Goal: Transaction & Acquisition: Purchase product/service

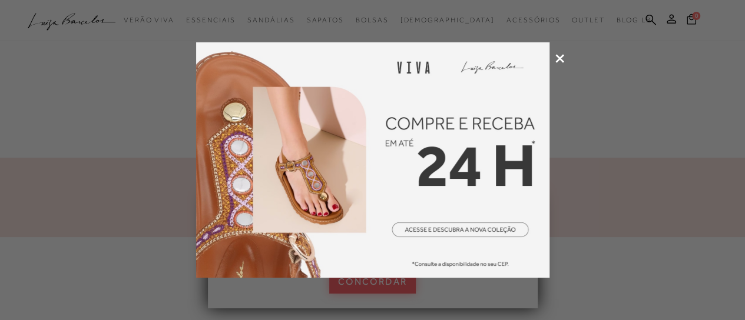
click at [521, 58] on div at bounding box center [372, 160] width 745 height 320
click at [521, 58] on icon at bounding box center [559, 58] width 9 height 9
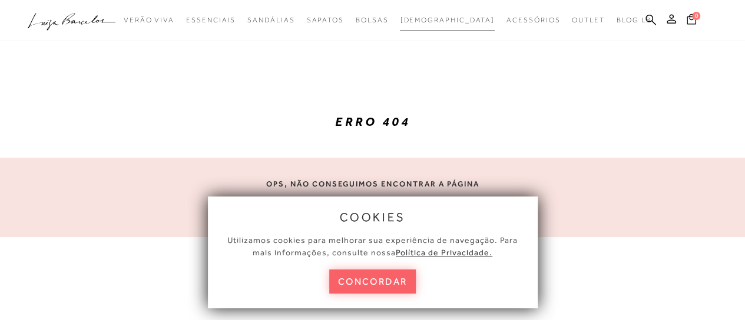
click at [449, 21] on span "[DEMOGRAPHIC_DATA]" at bounding box center [447, 20] width 95 height 8
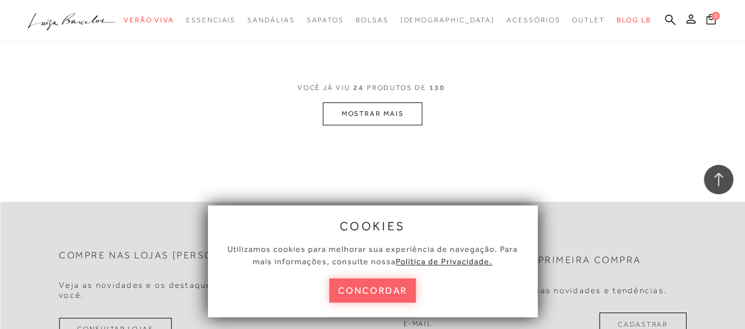
scroll to position [2211, 0]
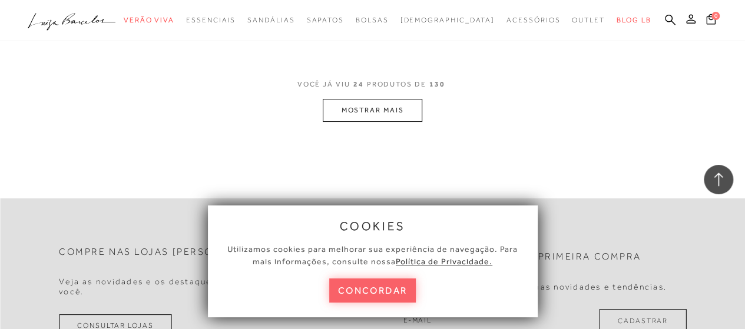
click at [379, 119] on button "MOSTRAR MAIS" at bounding box center [372, 110] width 99 height 23
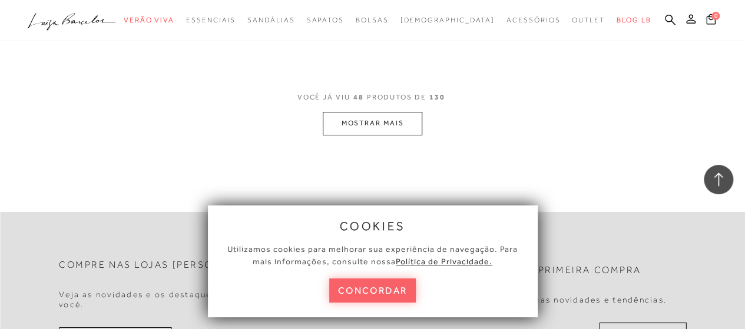
scroll to position [4374, 0]
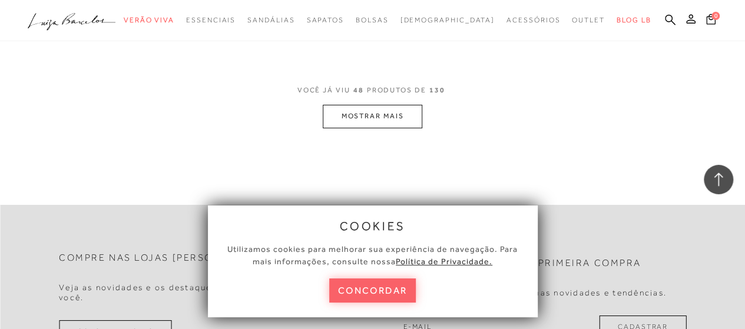
click at [399, 105] on button "MOSTRAR MAIS" at bounding box center [372, 116] width 99 height 23
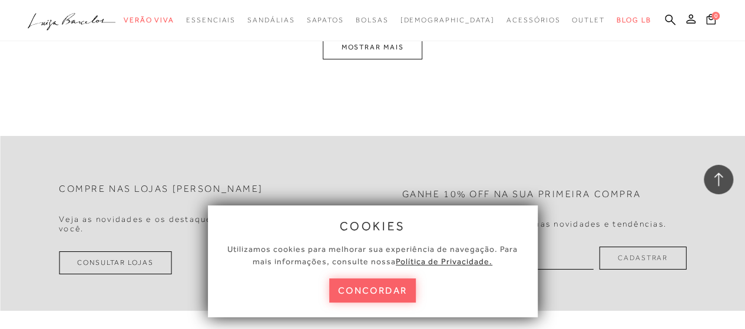
scroll to position [6554, 0]
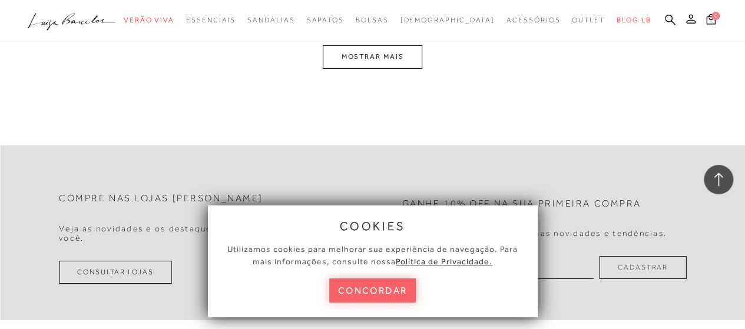
click at [394, 51] on button "MOSTRAR MAIS" at bounding box center [372, 56] width 99 height 23
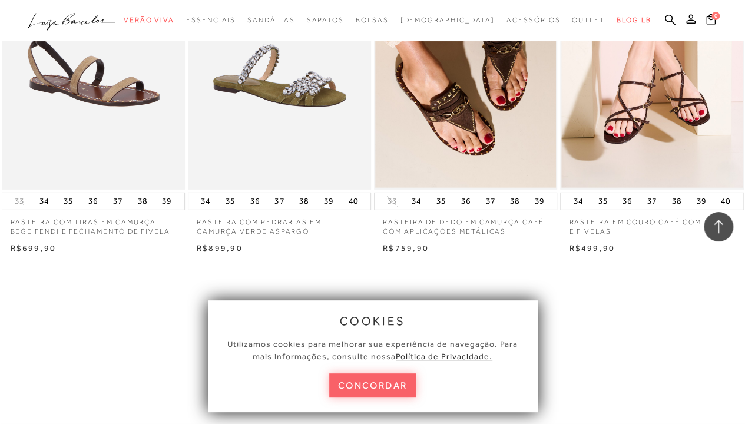
scroll to position [8460, 0]
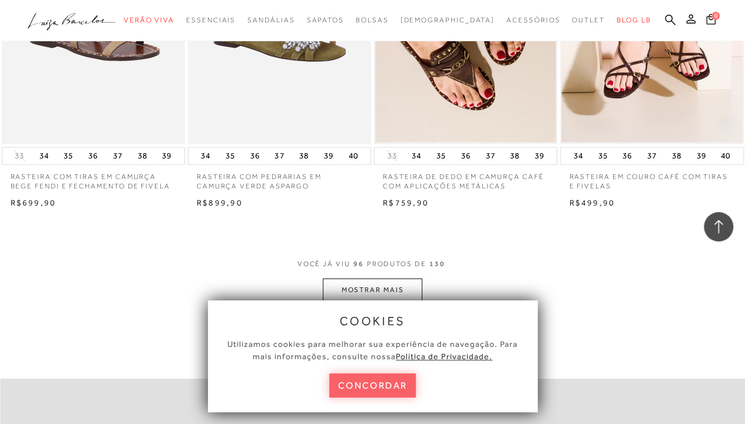
click at [364, 279] on button "MOSTRAR MAIS" at bounding box center [372, 290] width 99 height 23
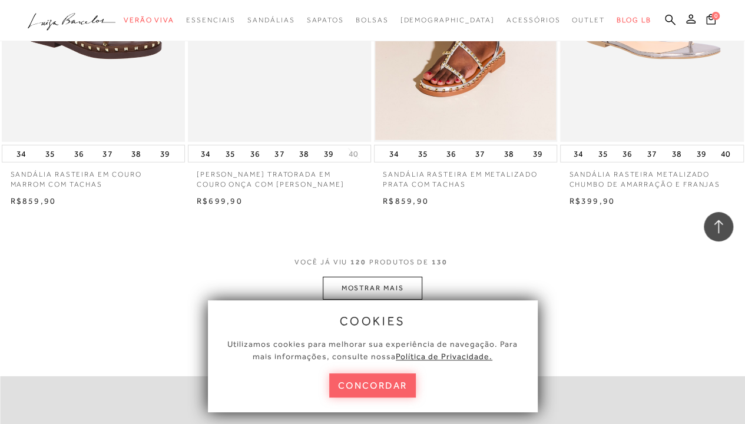
scroll to position [10636, 0]
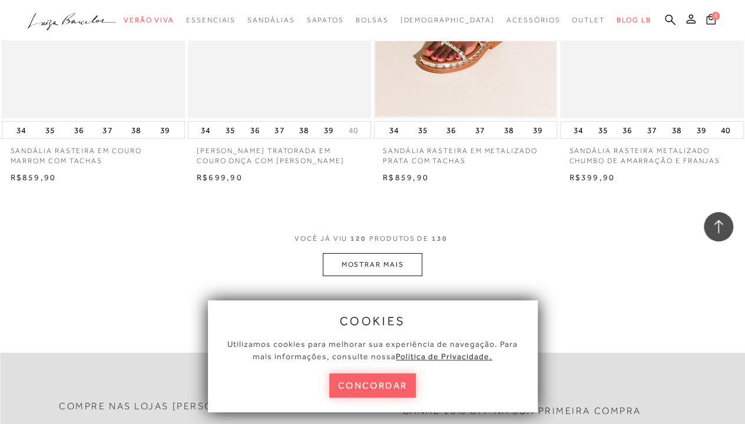
click at [382, 253] on button "MOSTRAR MAIS" at bounding box center [372, 264] width 99 height 23
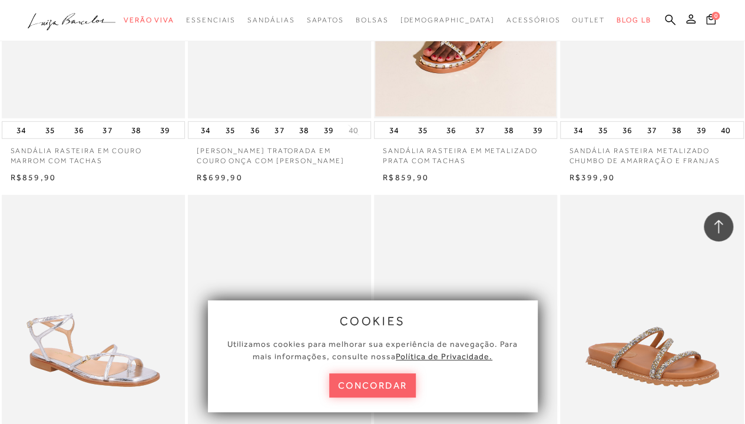
scroll to position [11515, 0]
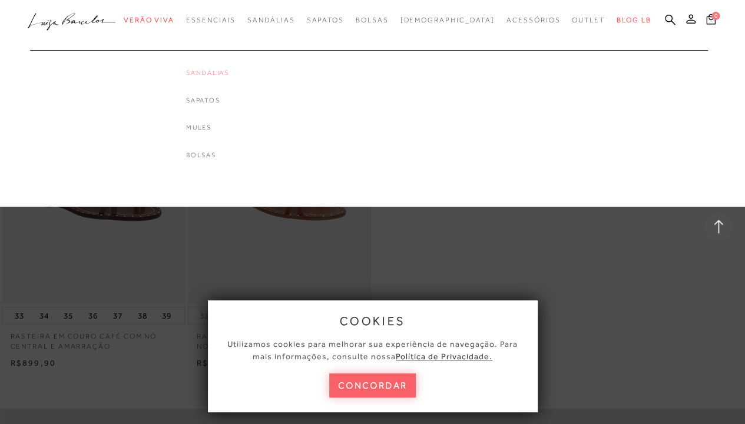
click at [229, 71] on link "Sandálias" at bounding box center [207, 73] width 43 height 10
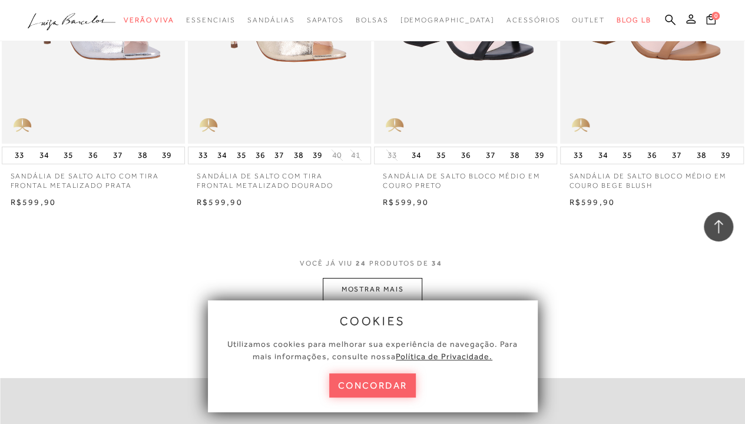
scroll to position [1989, 0]
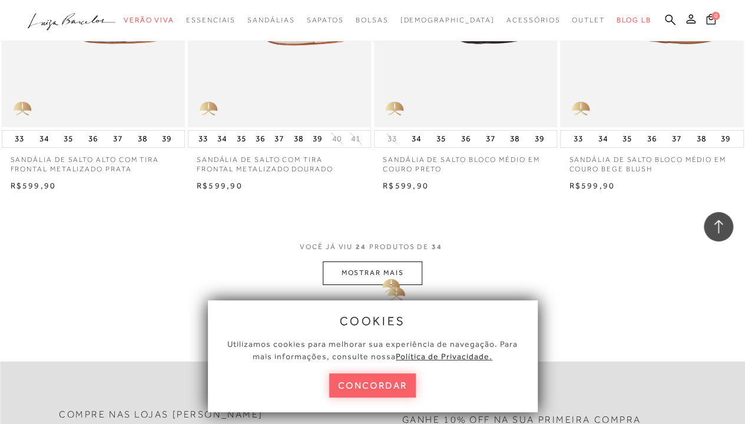
click at [383, 264] on button "MOSTRAR MAIS" at bounding box center [372, 273] width 99 height 23
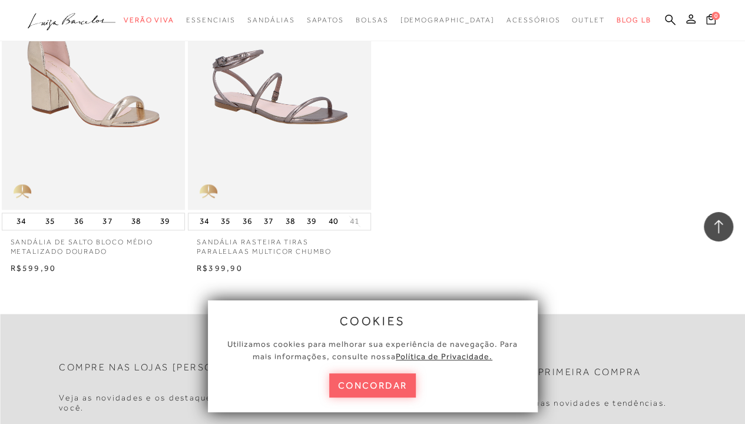
scroll to position [2968, 0]
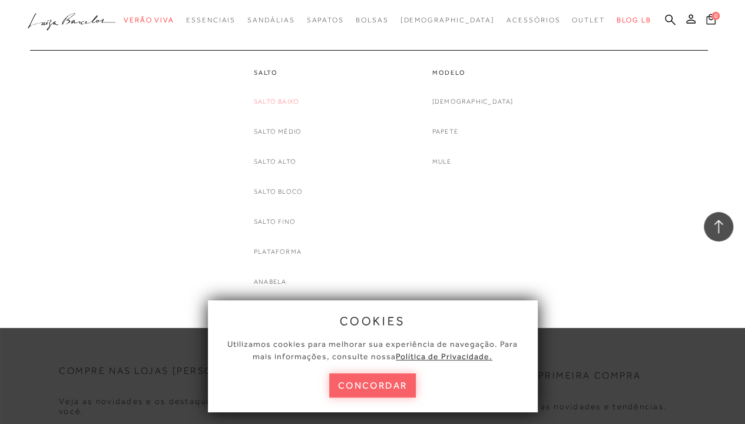
click at [280, 100] on link "Salto Baixo" at bounding box center [276, 101] width 45 height 12
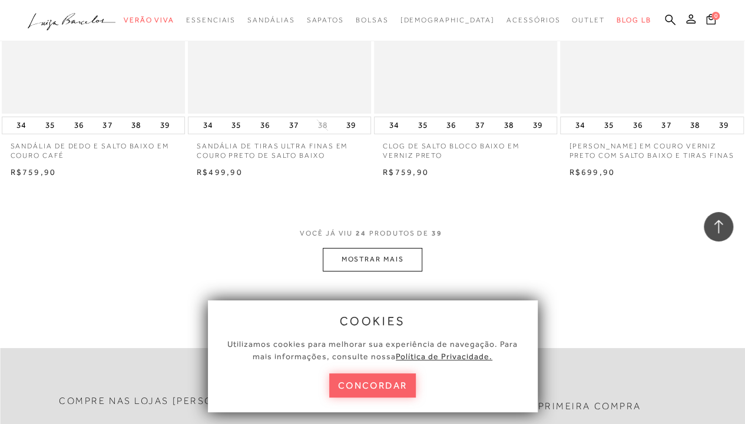
scroll to position [2071, 0]
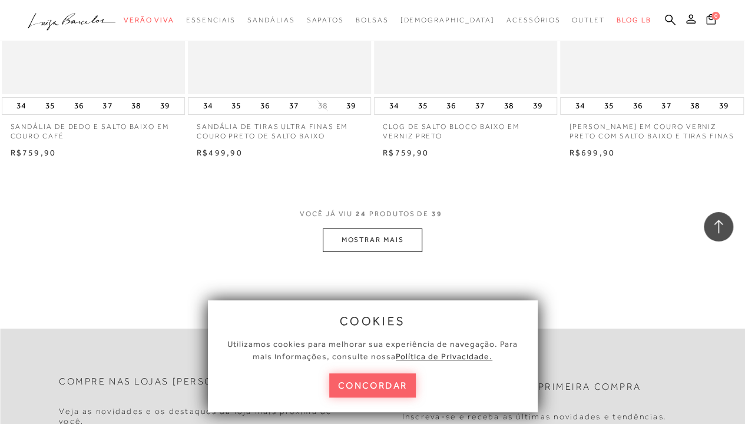
click at [403, 240] on button "MOSTRAR MAIS" at bounding box center [372, 240] width 99 height 23
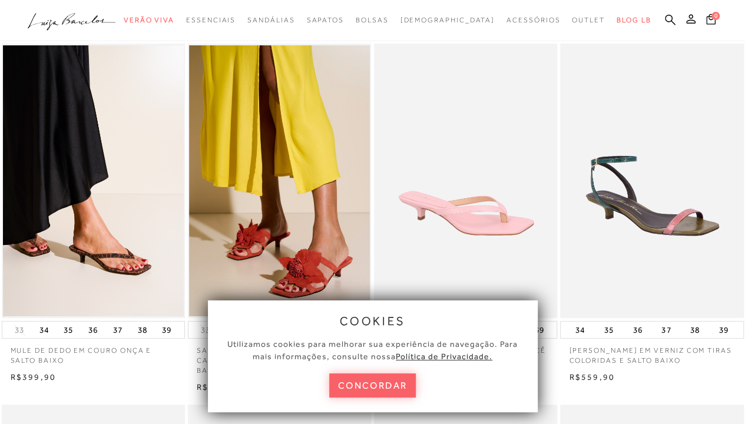
scroll to position [27, 0]
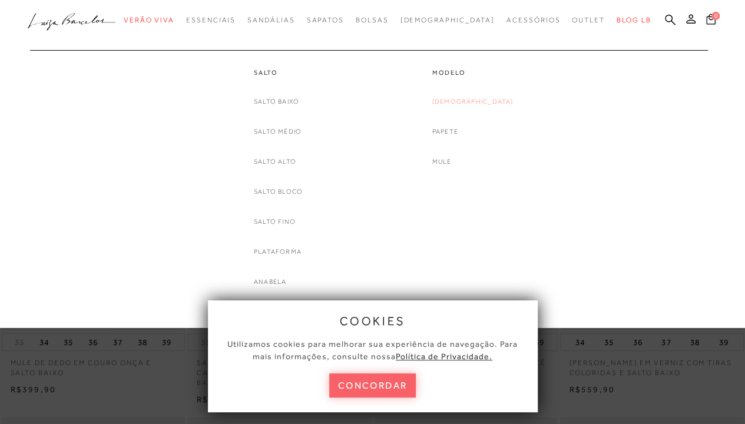
click at [465, 100] on link "[DEMOGRAPHIC_DATA]" at bounding box center [472, 101] width 81 height 12
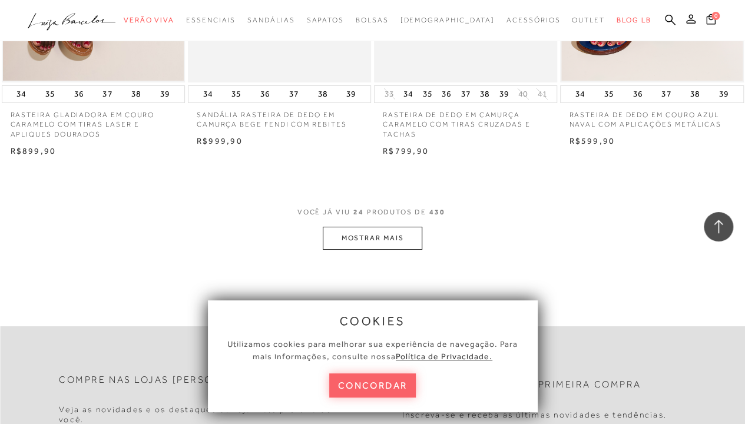
scroll to position [2085, 0]
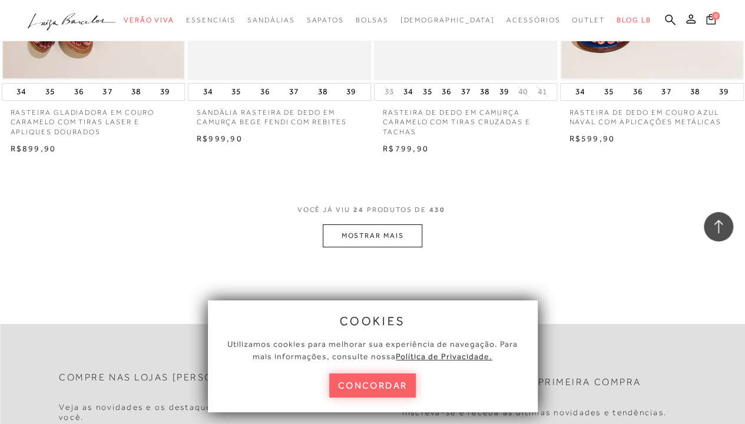
click at [401, 236] on button "MOSTRAR MAIS" at bounding box center [372, 235] width 99 height 23
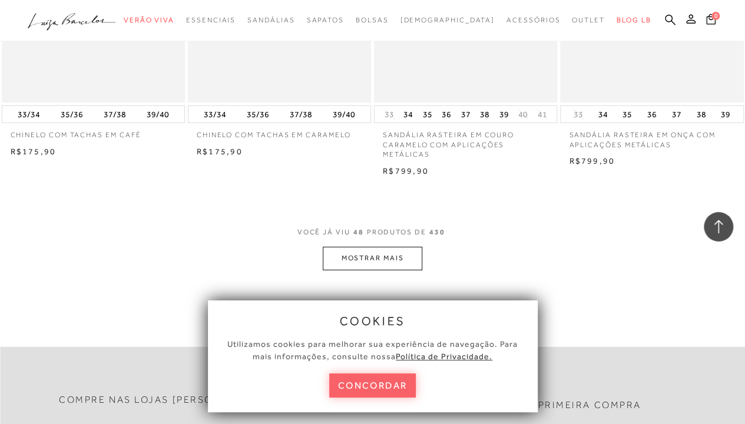
scroll to position [4238, 0]
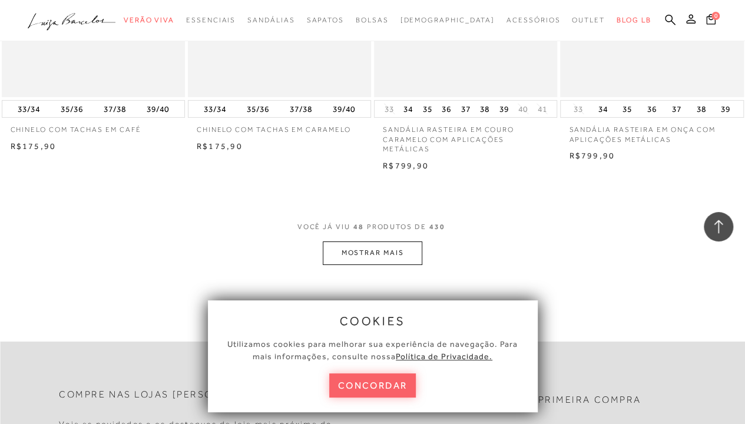
click at [411, 256] on button "MOSTRAR MAIS" at bounding box center [372, 253] width 99 height 23
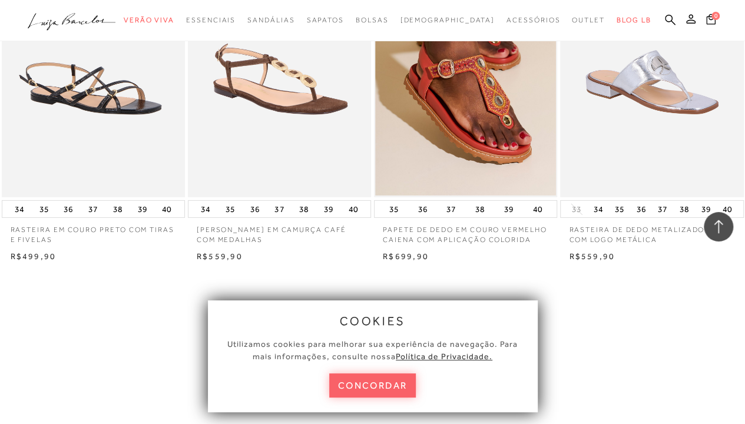
scroll to position [6310, 0]
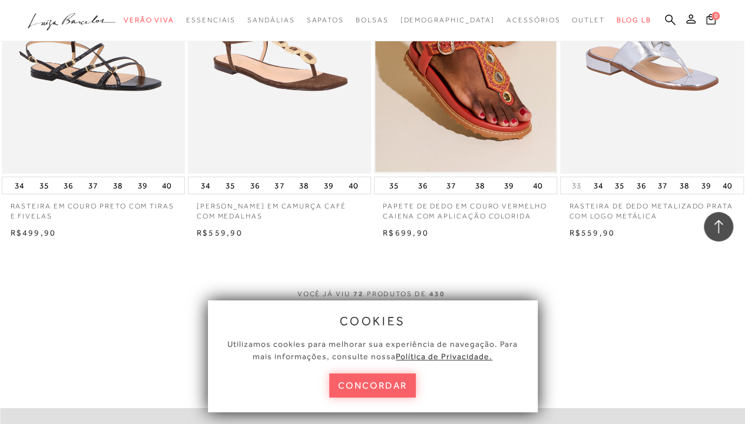
drag, startPoint x: 99, startPoint y: 127, endPoint x: 481, endPoint y: 285, distance: 413.1
click at [481, 287] on div "VOCÊ JÁ VIU 72 PRODUTOS DE 430 MOSTRAR MAIS" at bounding box center [372, 309] width 745 height 44
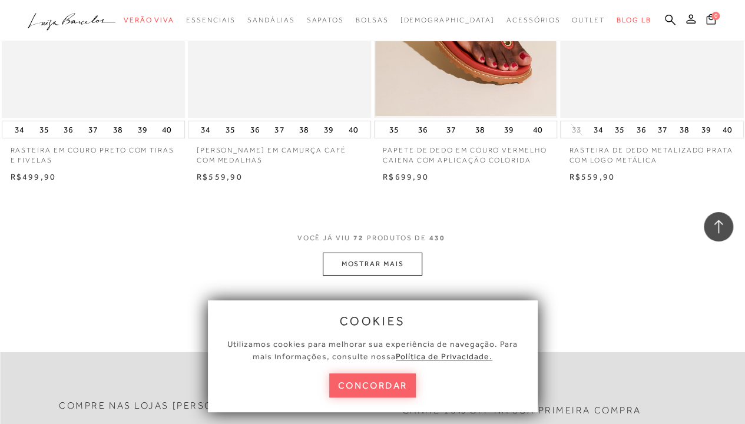
click at [372, 253] on button "MOSTRAR MAIS" at bounding box center [372, 264] width 99 height 23
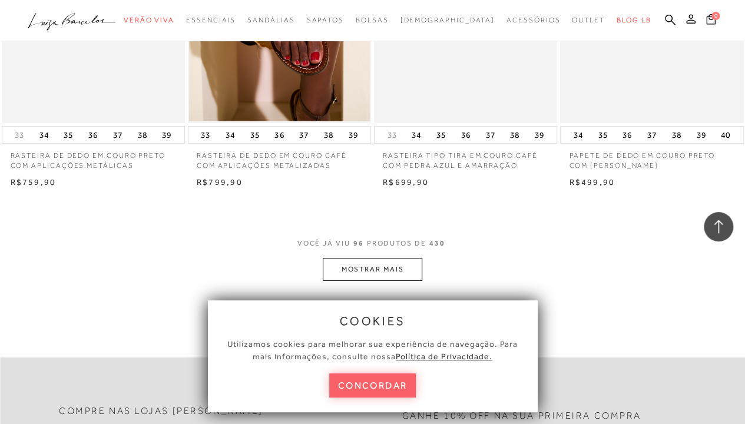
scroll to position [8588, 0]
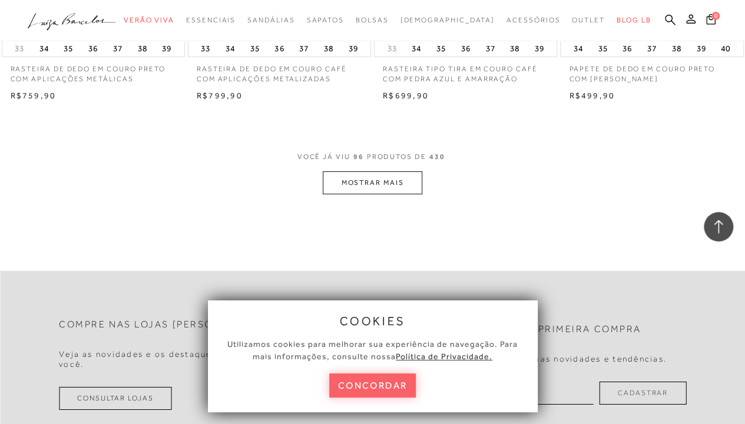
click at [362, 172] on button "MOSTRAR MAIS" at bounding box center [372, 182] width 99 height 23
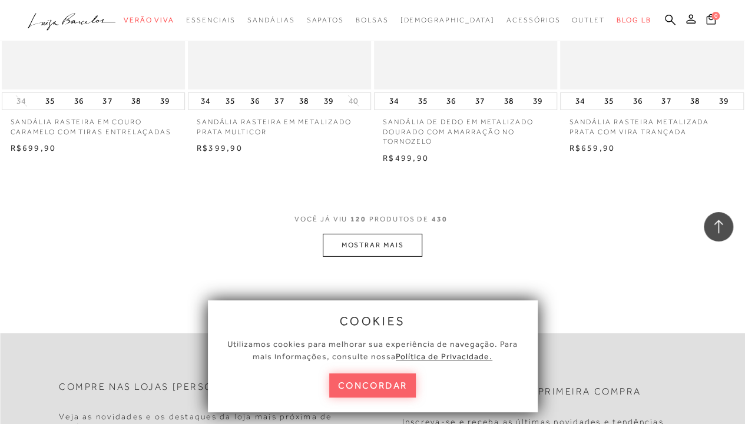
scroll to position [10718, 0]
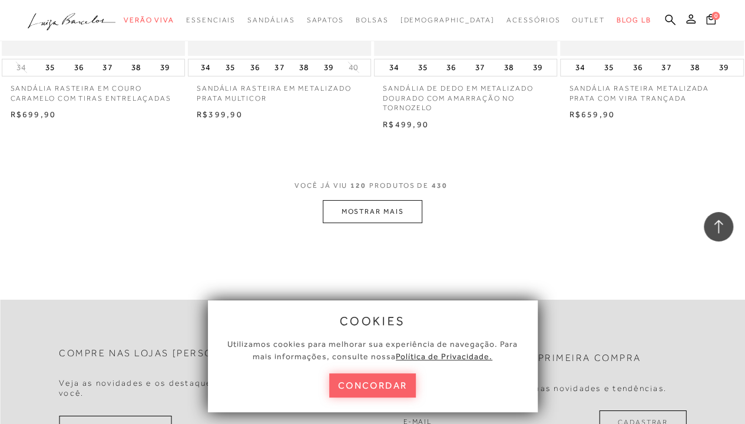
click at [396, 200] on button "MOSTRAR MAIS" at bounding box center [372, 211] width 99 height 23
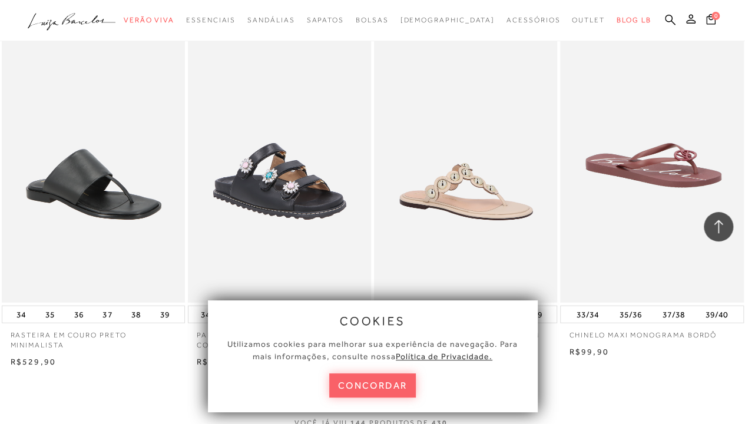
scroll to position [12831, 0]
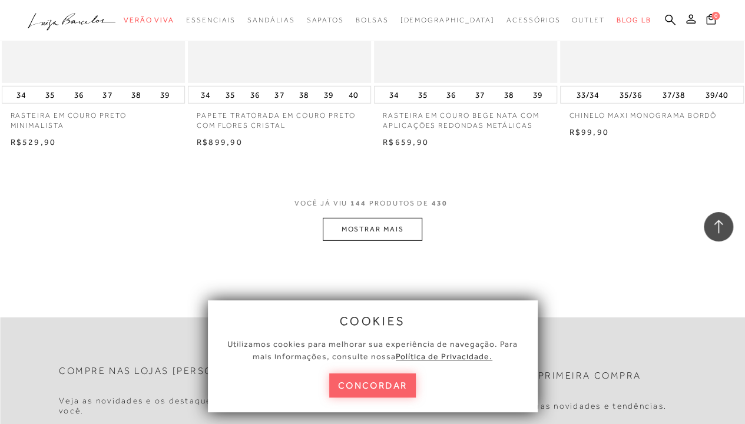
click at [390, 218] on button "MOSTRAR MAIS" at bounding box center [372, 229] width 99 height 23
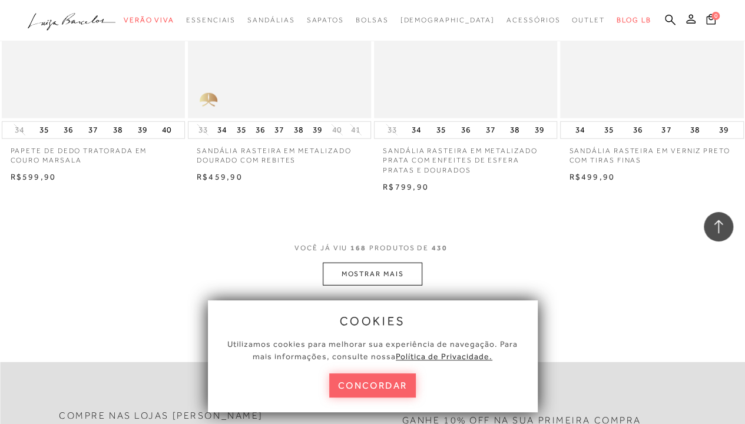
scroll to position [14959, 0]
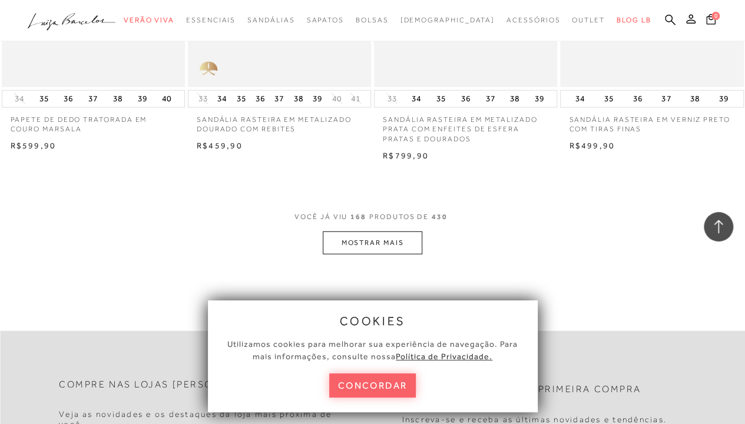
click at [348, 234] on button "MOSTRAR MAIS" at bounding box center [372, 242] width 99 height 23
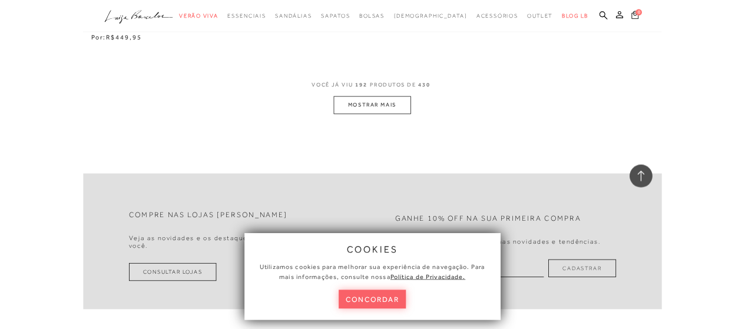
scroll to position [17260, 0]
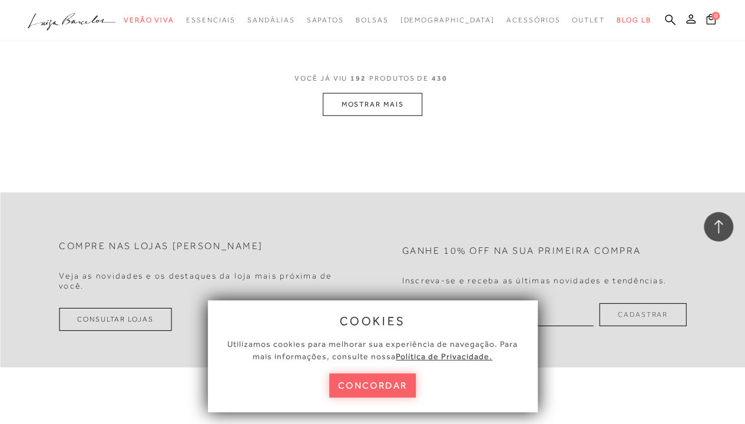
click at [405, 95] on button "MOSTRAR MAIS" at bounding box center [372, 104] width 99 height 23
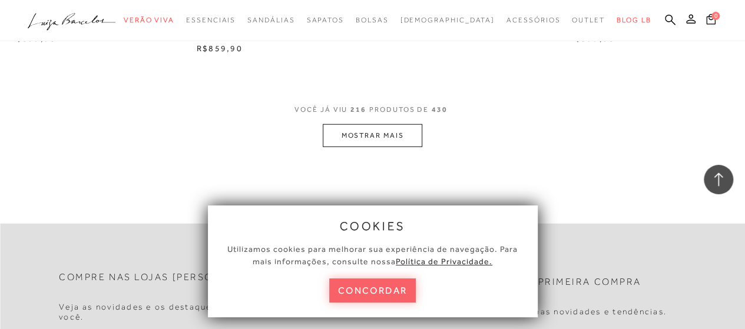
scroll to position [19436, 0]
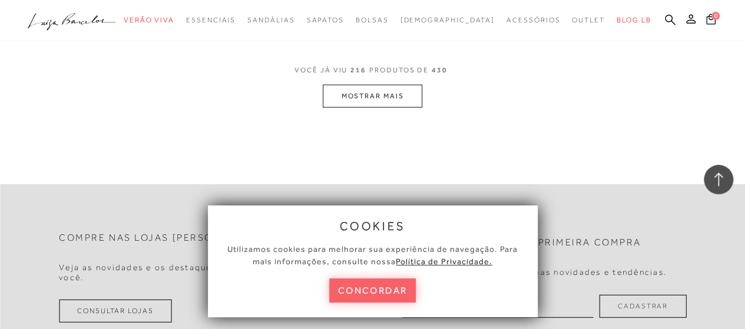
click at [364, 85] on button "MOSTRAR MAIS" at bounding box center [372, 96] width 99 height 23
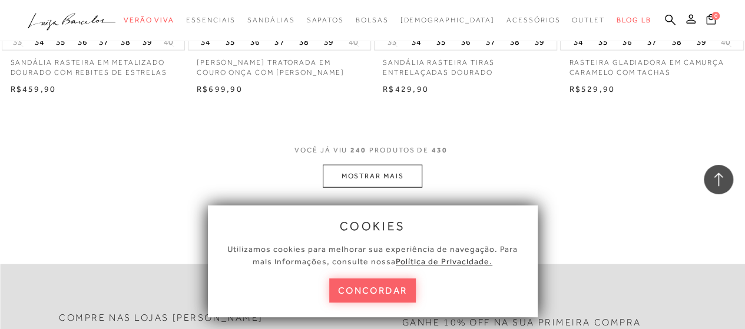
scroll to position [21511, 0]
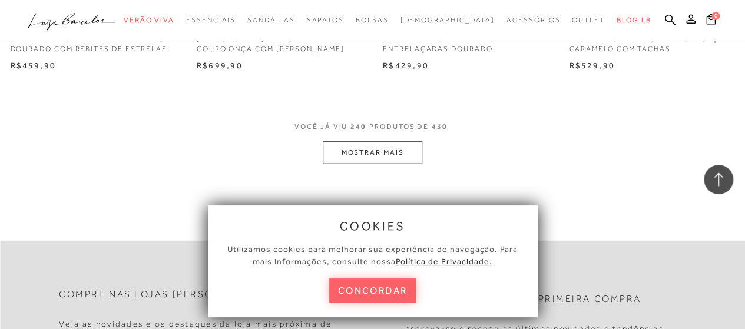
click at [381, 144] on button "MOSTRAR MAIS" at bounding box center [372, 152] width 99 height 23
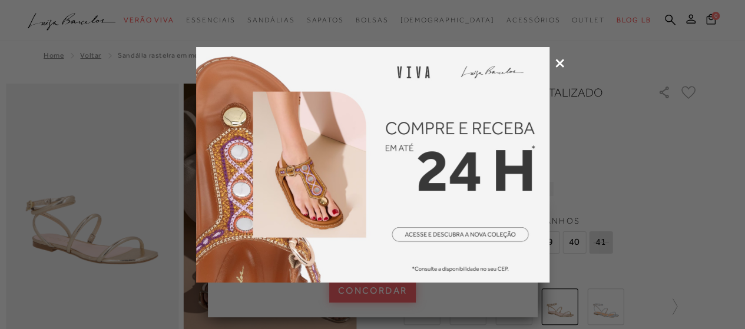
click at [561, 61] on icon at bounding box center [559, 63] width 9 height 9
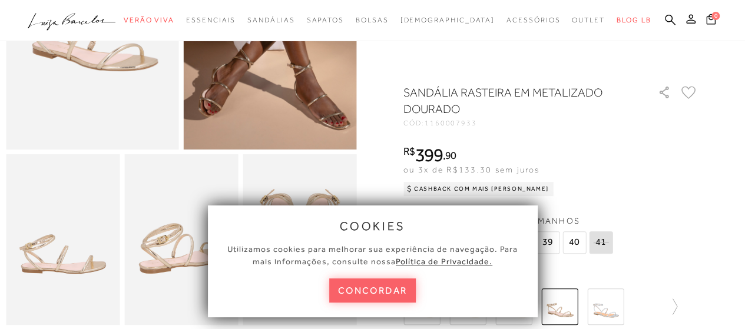
scroll to position [197, 0]
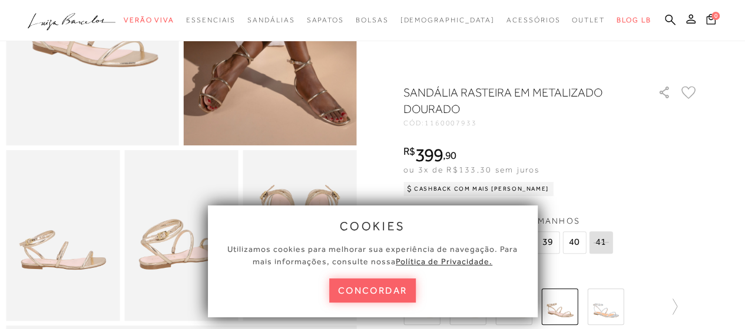
click at [345, 78] on img at bounding box center [270, 15] width 173 height 259
click at [410, 285] on button "concordar" at bounding box center [372, 291] width 87 height 24
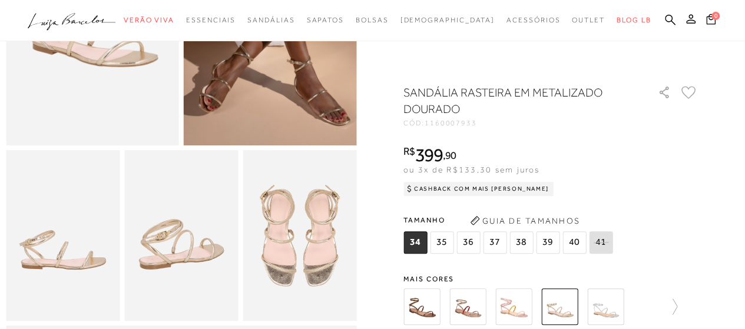
click at [346, 112] on img at bounding box center [270, 15] width 173 height 259
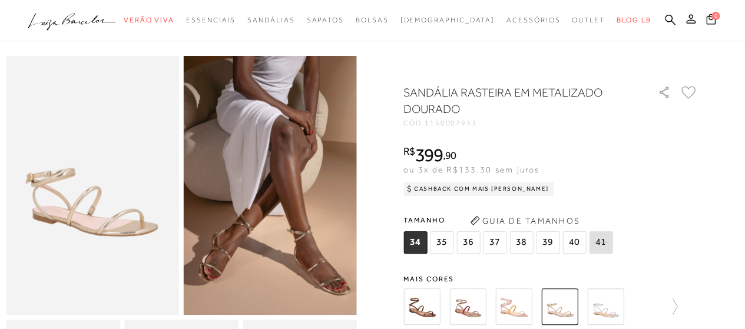
scroll to position [0, 0]
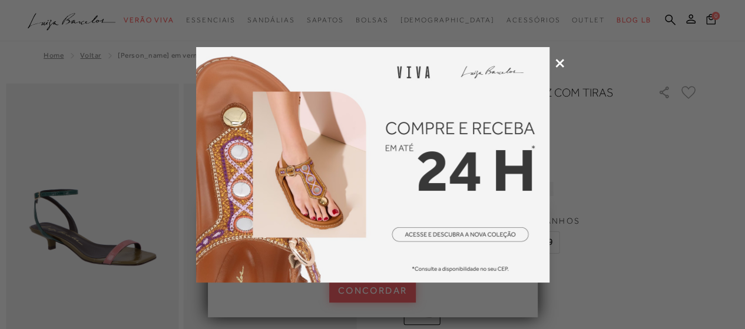
click at [562, 65] on icon at bounding box center [559, 63] width 9 height 9
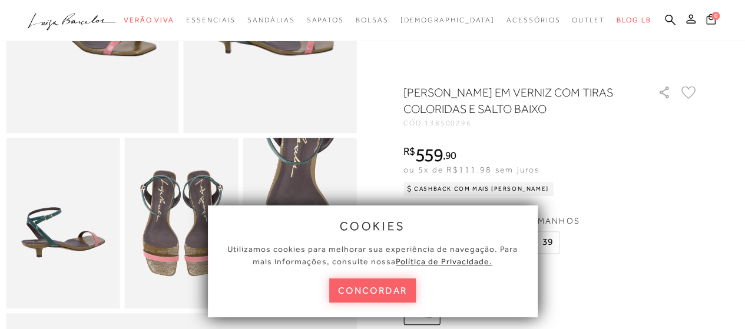
scroll to position [289, 0]
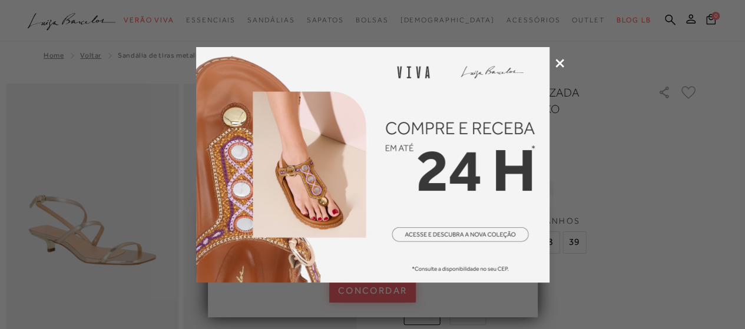
click at [556, 64] on icon at bounding box center [559, 63] width 9 height 9
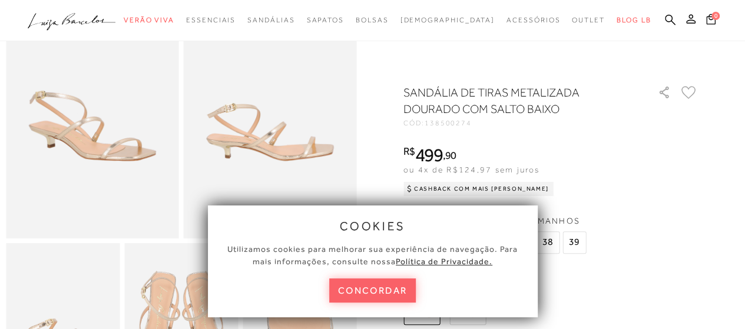
scroll to position [96, 0]
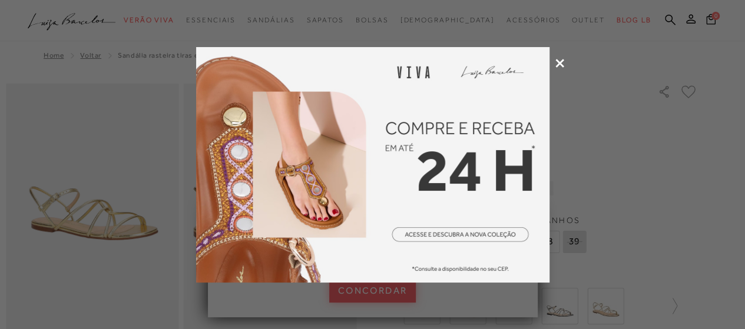
click at [558, 59] on icon at bounding box center [559, 63] width 9 height 9
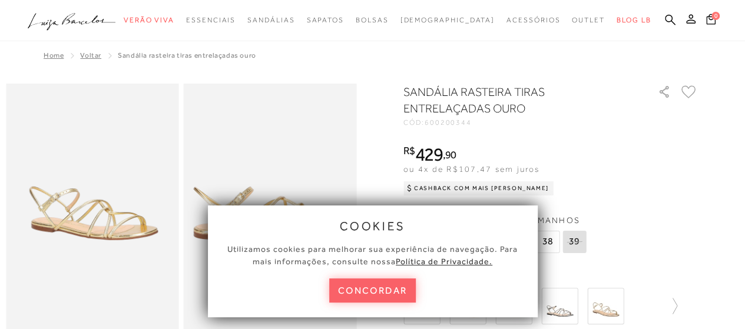
scroll to position [288, 0]
